Goal: Find specific page/section: Find specific page/section

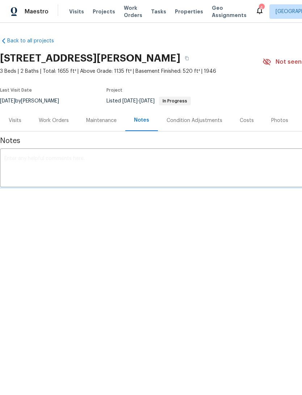
click at [184, 15] on span "Properties" at bounding box center [189, 11] width 28 height 7
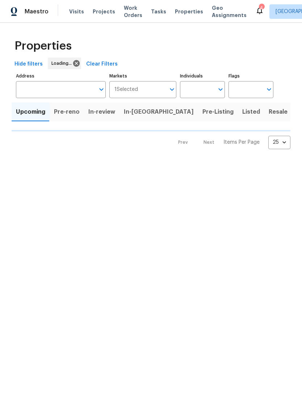
click at [238, 121] on button "Listed" at bounding box center [251, 112] width 26 height 19
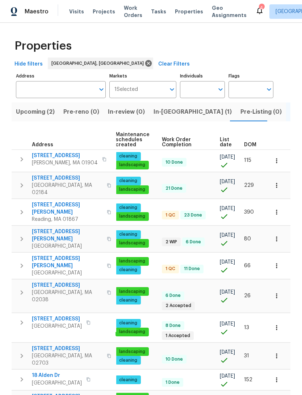
scroll to position [0, 105]
